Goal: Task Accomplishment & Management: Complete application form

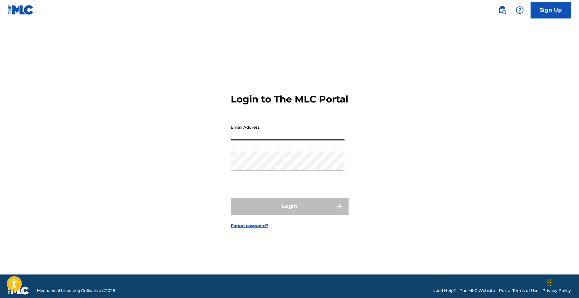
click at [265, 141] on input "Email Address" at bounding box center [288, 130] width 114 height 19
type input "[EMAIL_ADDRESS][DOMAIN_NAME]"
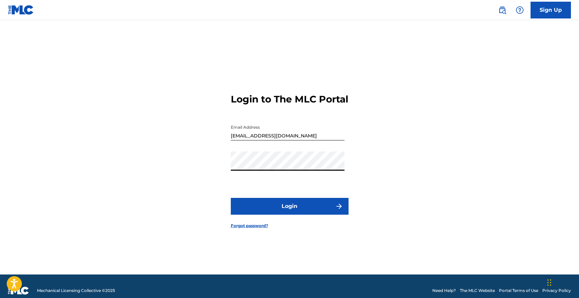
click at [281, 212] on button "Login" at bounding box center [290, 206] width 118 height 17
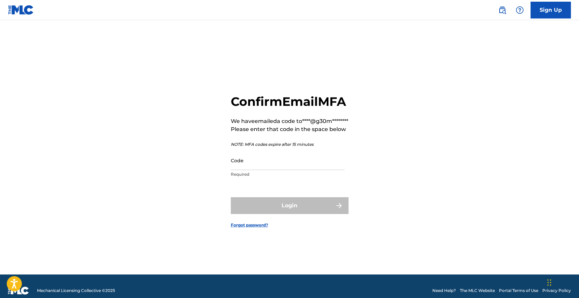
click at [258, 181] on div "Code Required" at bounding box center [288, 166] width 114 height 30
click at [258, 170] on input "Code" at bounding box center [288, 160] width 114 height 19
paste input "102153"
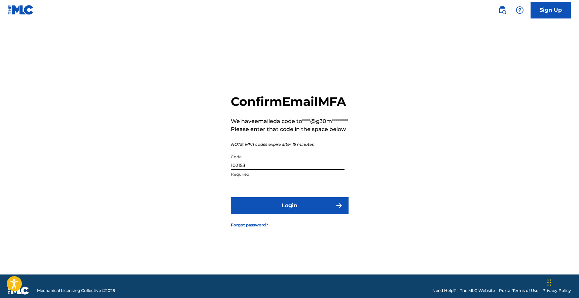
type input "102153"
click at [231, 197] on button "Login" at bounding box center [290, 205] width 118 height 17
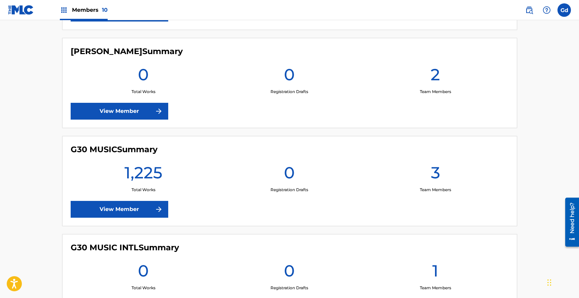
scroll to position [385, 0]
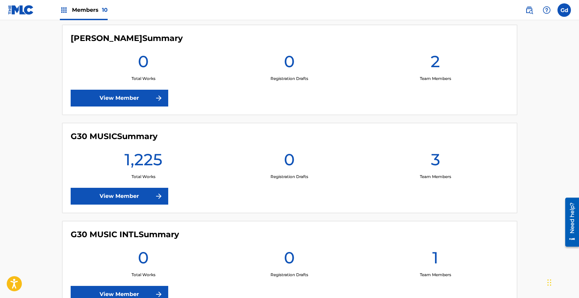
click at [115, 193] on link "View Member" at bounding box center [120, 196] width 98 height 17
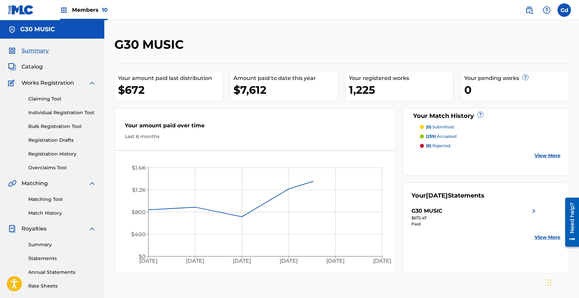
click at [50, 128] on link "Bulk Registration Tool" at bounding box center [62, 126] width 68 height 7
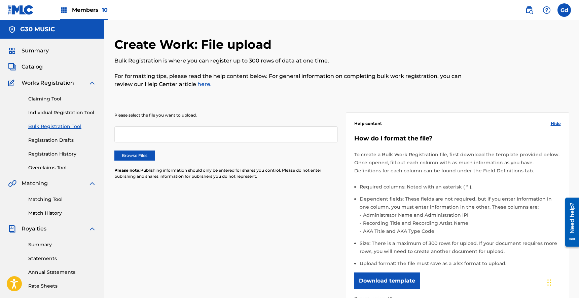
click at [126, 154] on label "Browse Files" at bounding box center [134, 156] width 40 height 10
click at [0, 0] on input "Browse Files" at bounding box center [0, 0] width 0 height 0
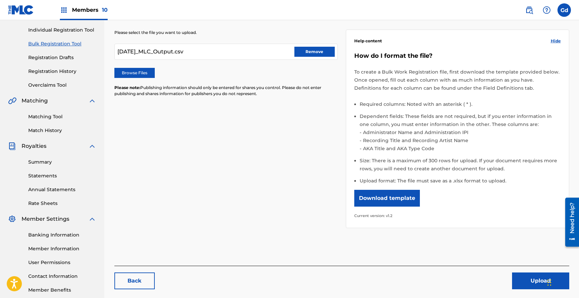
scroll to position [119, 0]
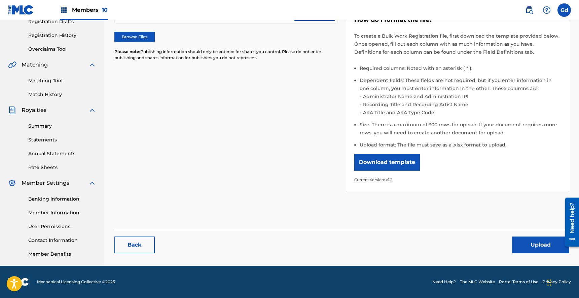
click at [535, 243] on button "Upload" at bounding box center [540, 245] width 57 height 17
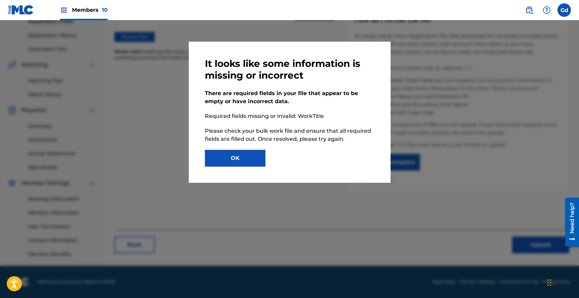
click at [244, 161] on button "OK" at bounding box center [235, 158] width 61 height 17
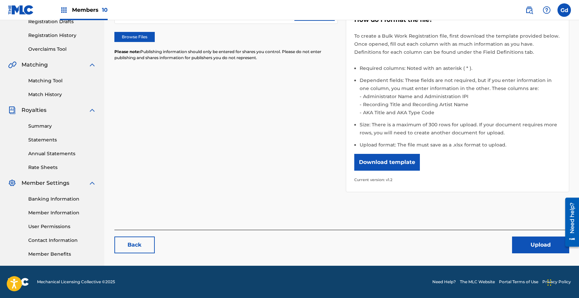
click at [543, 252] on button "Upload" at bounding box center [540, 245] width 57 height 17
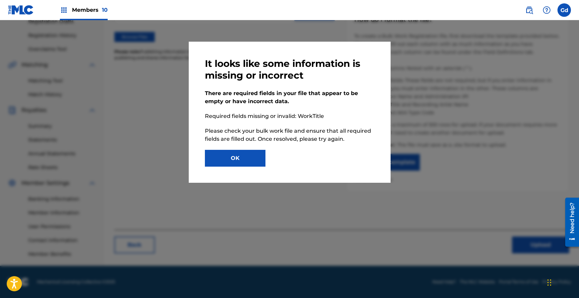
click at [238, 161] on button "OK" at bounding box center [235, 158] width 61 height 17
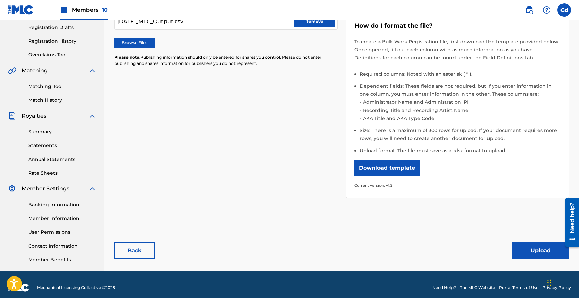
scroll to position [114, 0]
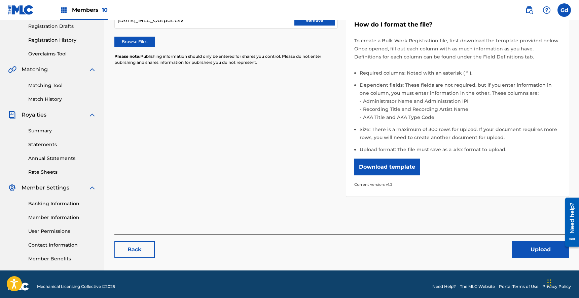
click at [518, 240] on div "Back Upload" at bounding box center [341, 247] width 455 height 24
click at [520, 250] on button "Upload" at bounding box center [540, 250] width 57 height 17
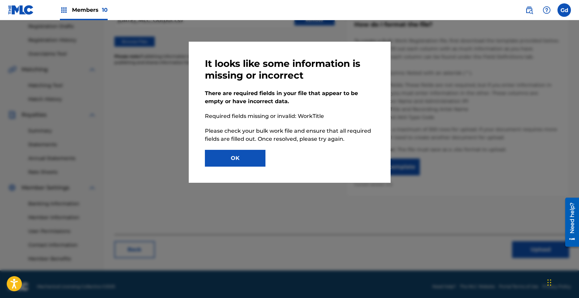
click at [254, 159] on button "OK" at bounding box center [235, 158] width 61 height 17
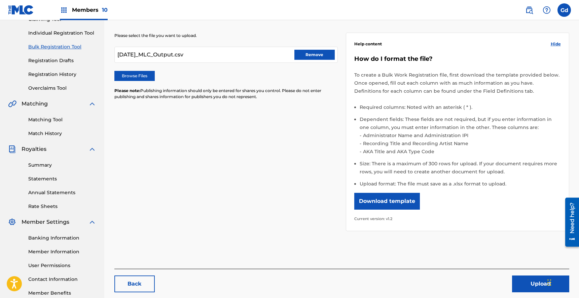
scroll to position [76, 0]
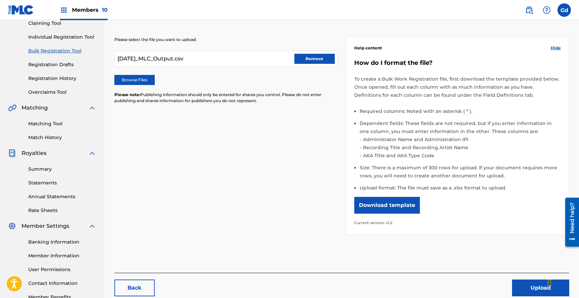
click at [385, 208] on button "Download template" at bounding box center [387, 205] width 66 height 17
click at [311, 63] on button "Remove" at bounding box center [314, 59] width 40 height 10
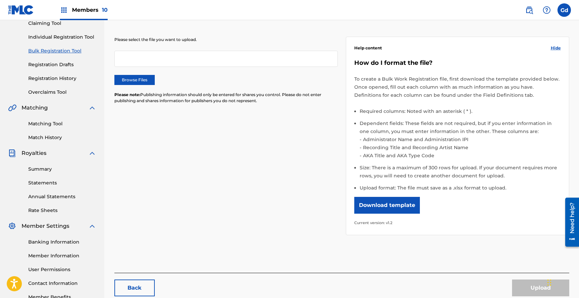
click at [132, 76] on label "Browse Files" at bounding box center [134, 80] width 40 height 10
click at [0, 0] on input "Browse Files" at bounding box center [0, 0] width 0 height 0
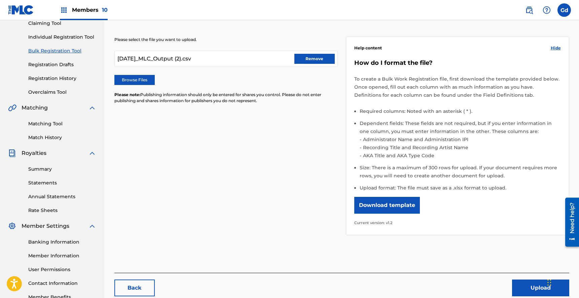
click at [523, 284] on button "Upload" at bounding box center [540, 288] width 57 height 17
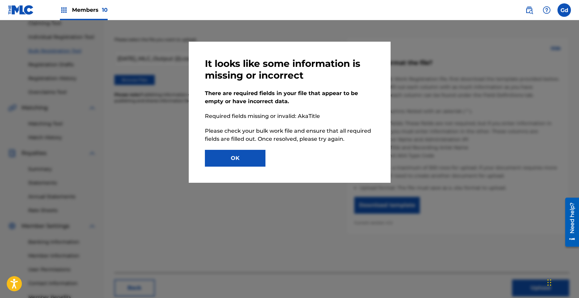
click at [233, 157] on button "OK" at bounding box center [235, 158] width 61 height 17
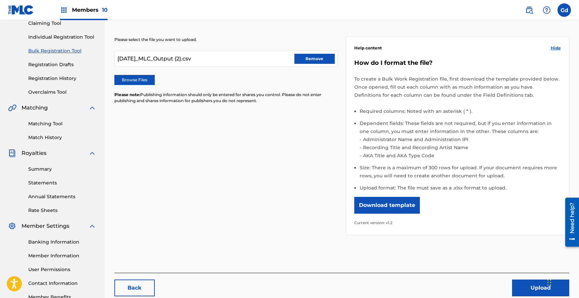
click at [265, 57] on div "2025-08-30_MLC_Output (2).csv Remove" at bounding box center [225, 59] width 223 height 16
click at [292, 55] on div "2025-08-30_MLC_Output (2).csv Remove" at bounding box center [225, 59] width 223 height 16
click at [302, 59] on button "Remove" at bounding box center [314, 59] width 40 height 10
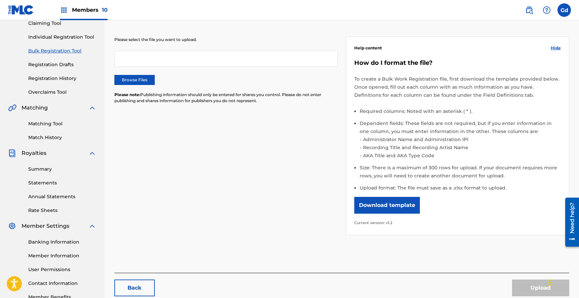
click at [137, 78] on label "Browse Files" at bounding box center [134, 80] width 40 height 10
click at [0, 0] on input "Browse Files" at bounding box center [0, 0] width 0 height 0
click at [133, 81] on label "Browse Files" at bounding box center [134, 80] width 40 height 10
click at [0, 0] on input "Browse Files" at bounding box center [0, 0] width 0 height 0
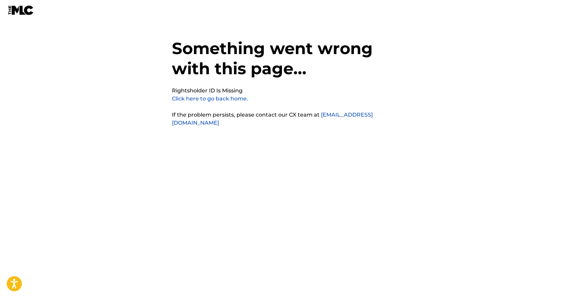
scroll to position [17, 0]
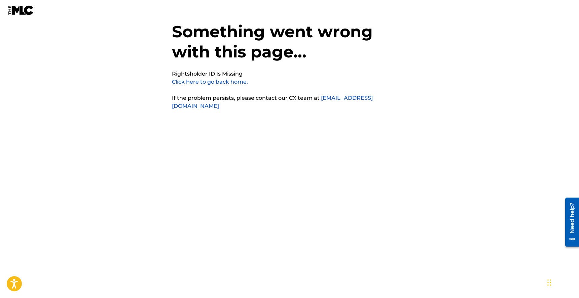
click at [214, 84] on link "Click here to go back home." at bounding box center [210, 82] width 76 height 6
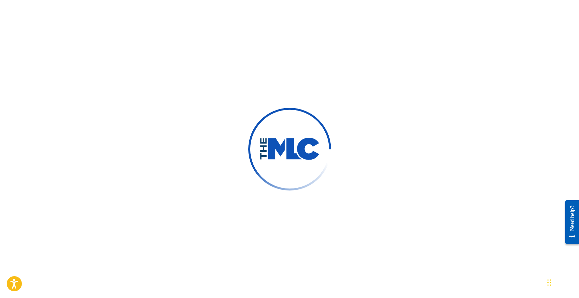
click at [354, 129] on div at bounding box center [289, 149] width 579 height 298
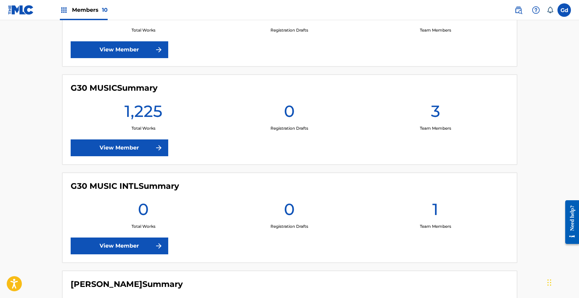
scroll to position [436, 0]
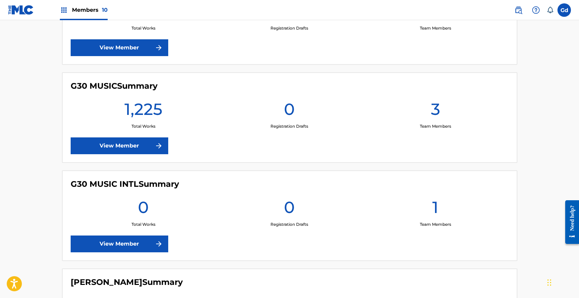
click at [130, 149] on link "View Member" at bounding box center [120, 146] width 98 height 17
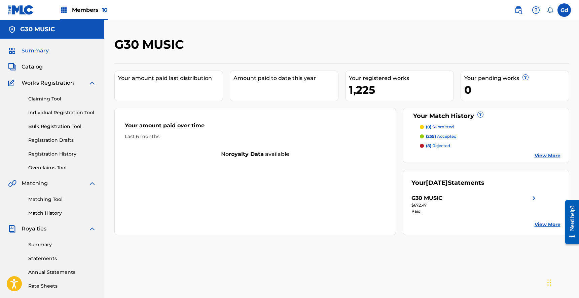
click at [59, 128] on link "Bulk Registration Tool" at bounding box center [62, 126] width 68 height 7
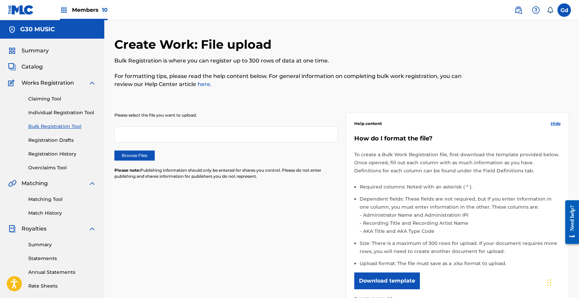
click at [123, 157] on label "Browse Files" at bounding box center [134, 156] width 40 height 10
click at [0, 0] on input "Browse Files" at bounding box center [0, 0] width 0 height 0
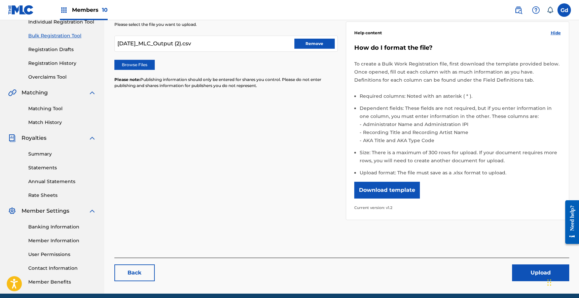
scroll to position [119, 0]
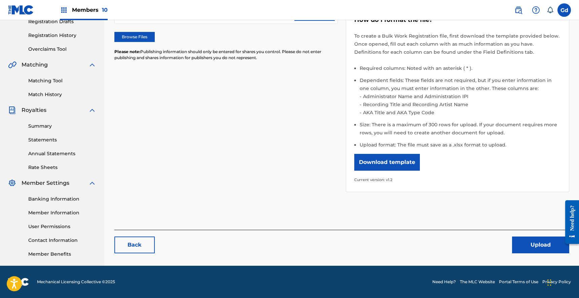
click at [526, 241] on button "Upload" at bounding box center [540, 245] width 57 height 17
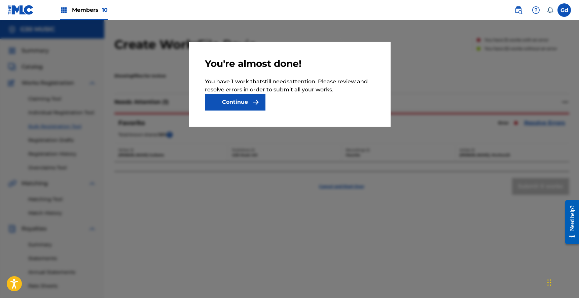
click at [252, 106] on img "submit" at bounding box center [256, 102] width 8 height 8
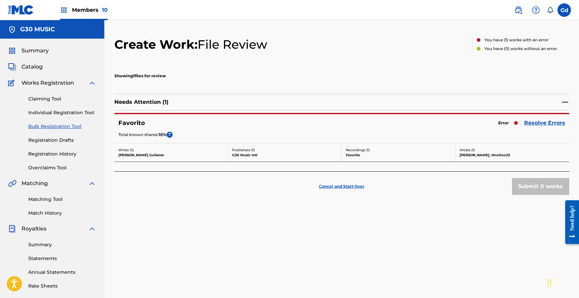
click at [540, 123] on link "Resolve Errors" at bounding box center [544, 123] width 41 height 8
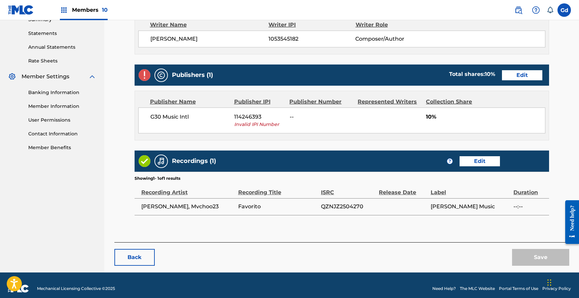
scroll to position [230, 0]
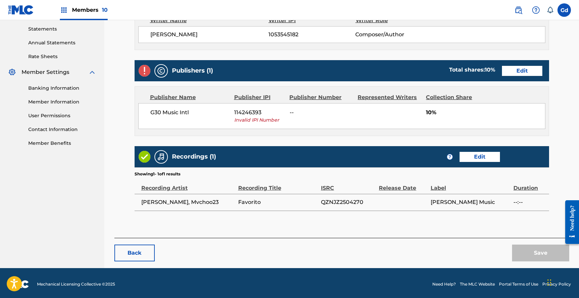
click at [509, 71] on link "Edit" at bounding box center [522, 71] width 40 height 10
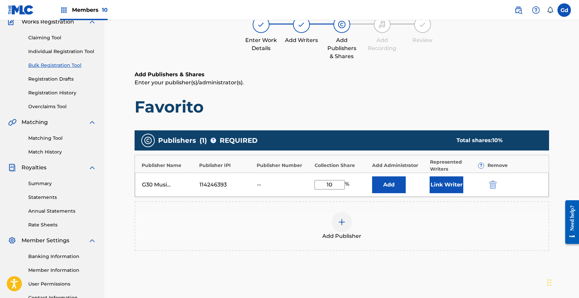
scroll to position [65, 0]
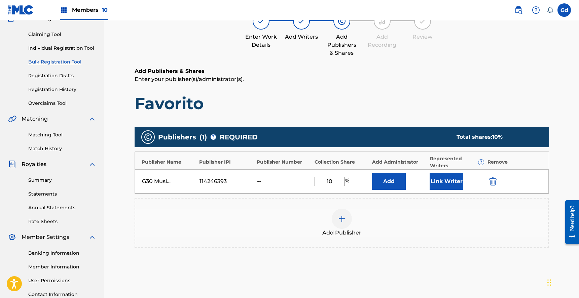
click at [394, 183] on button "Add" at bounding box center [389, 181] width 34 height 17
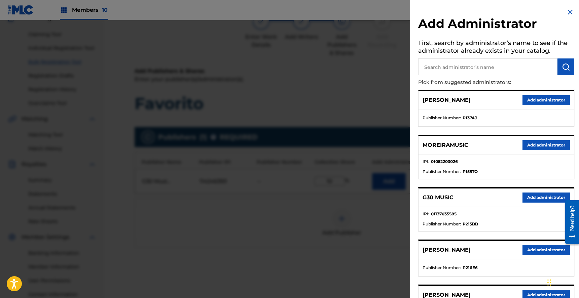
click at [568, 9] on img at bounding box center [570, 12] width 8 height 8
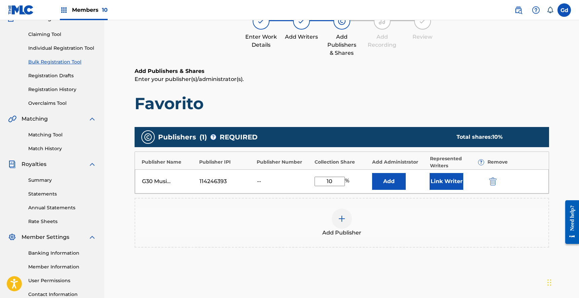
click at [492, 182] on img "submit" at bounding box center [492, 182] width 7 height 8
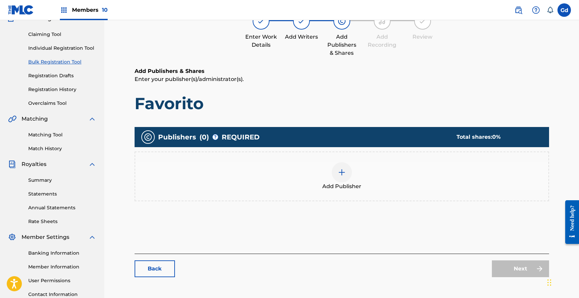
click at [345, 168] on div at bounding box center [342, 172] width 20 height 20
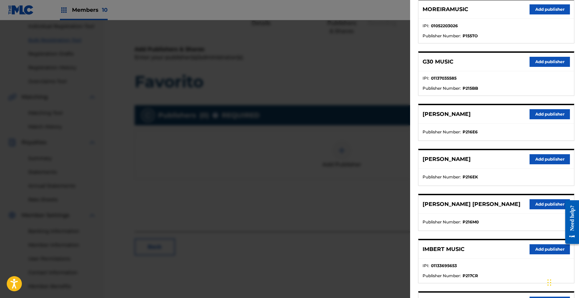
scroll to position [0, 0]
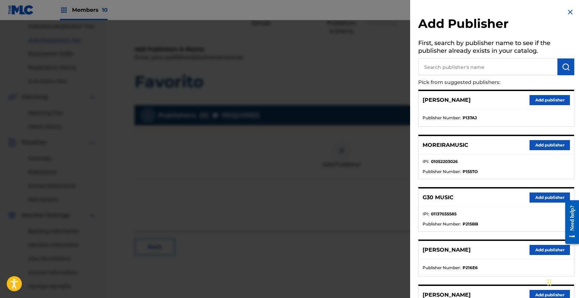
click at [533, 201] on button "Add publisher" at bounding box center [549, 198] width 40 height 10
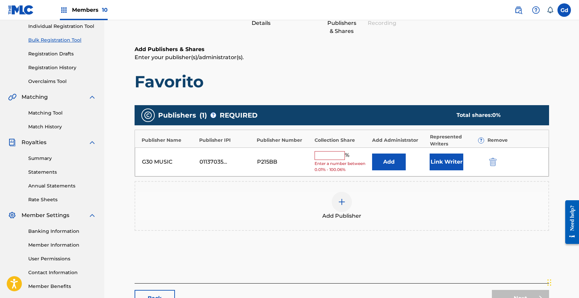
click at [326, 152] on input "text" at bounding box center [329, 155] width 30 height 9
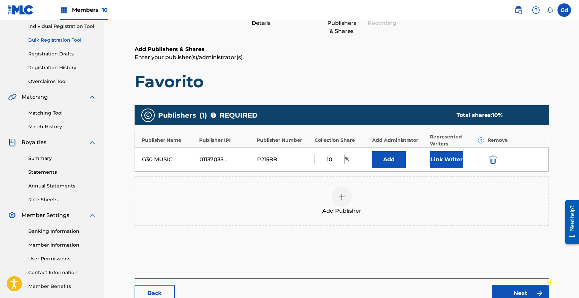
type input "10"
click at [453, 166] on button "Link Writer" at bounding box center [447, 159] width 34 height 17
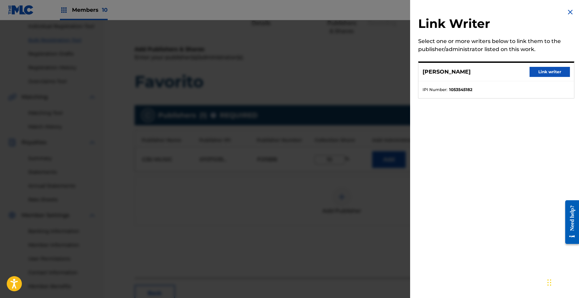
click at [547, 71] on button "Link writer" at bounding box center [549, 72] width 40 height 10
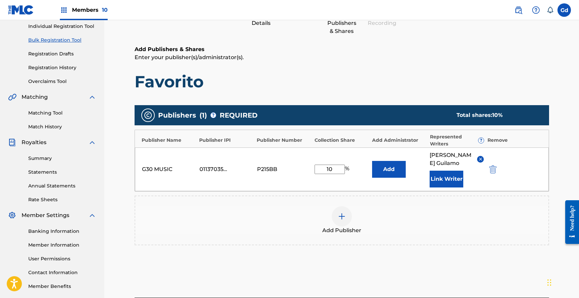
scroll to position [165, 0]
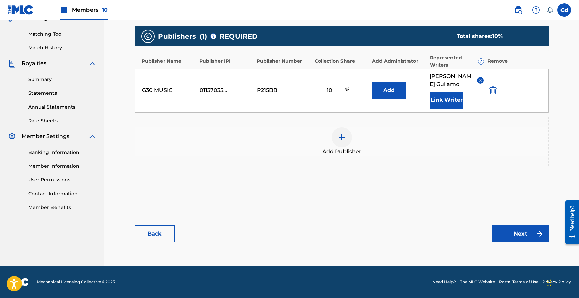
click at [521, 228] on link "Next" at bounding box center [520, 234] width 57 height 17
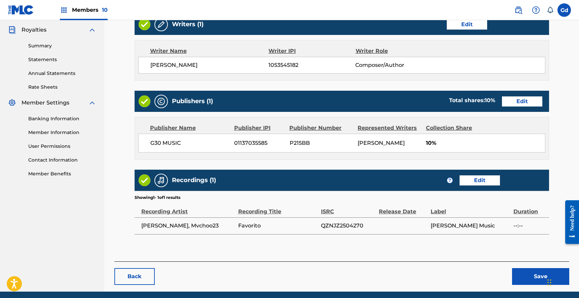
scroll to position [224, 0]
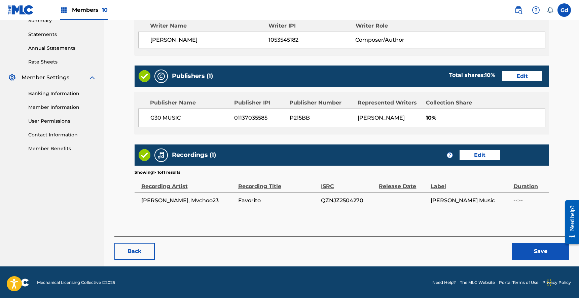
click at [532, 255] on button "Save" at bounding box center [540, 251] width 57 height 17
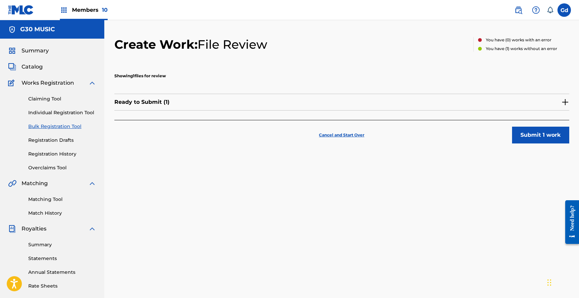
click at [543, 129] on button "Submit 1 work" at bounding box center [540, 135] width 57 height 17
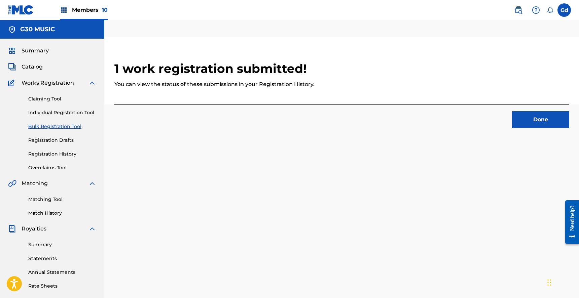
click at [542, 122] on button "Done" at bounding box center [540, 119] width 57 height 17
